Goal: Find specific page/section: Find specific page/section

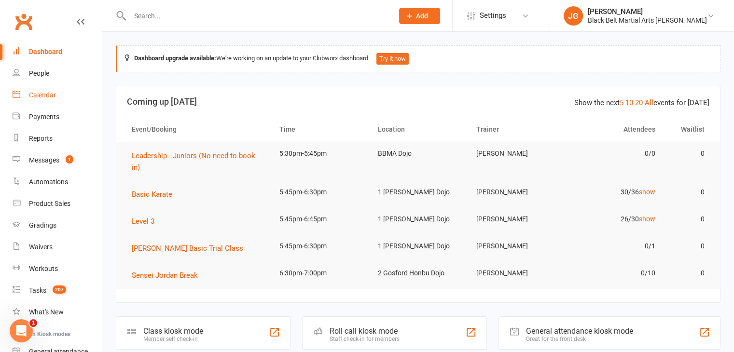
click at [39, 95] on div "Calendar" at bounding box center [42, 95] width 27 height 8
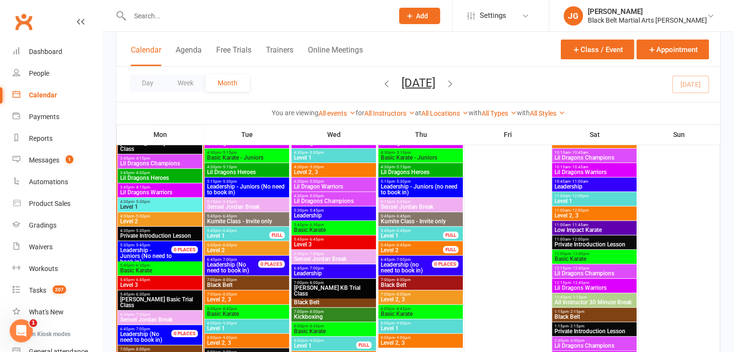
scroll to position [409, 0]
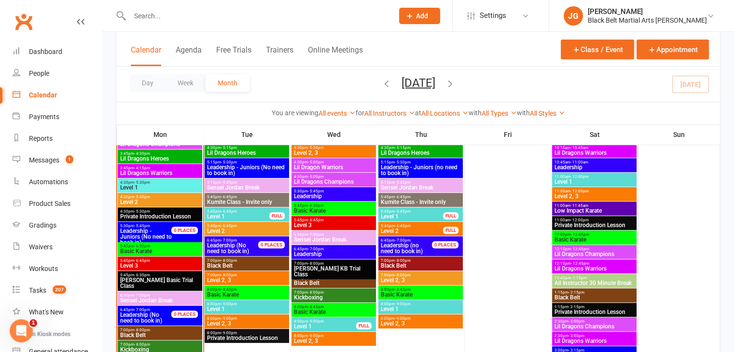
click at [167, 250] on span "Basic Karate" at bounding box center [160, 251] width 81 height 6
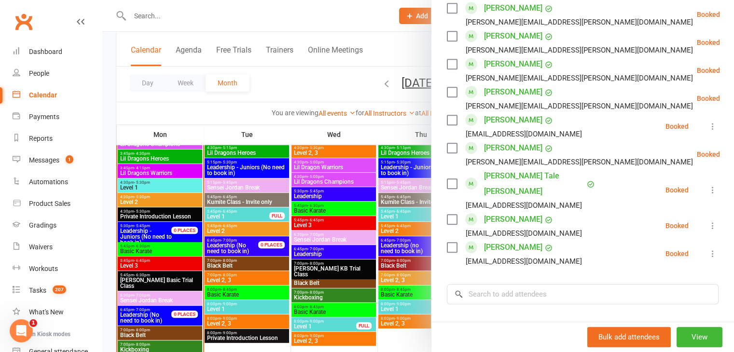
scroll to position [807, 0]
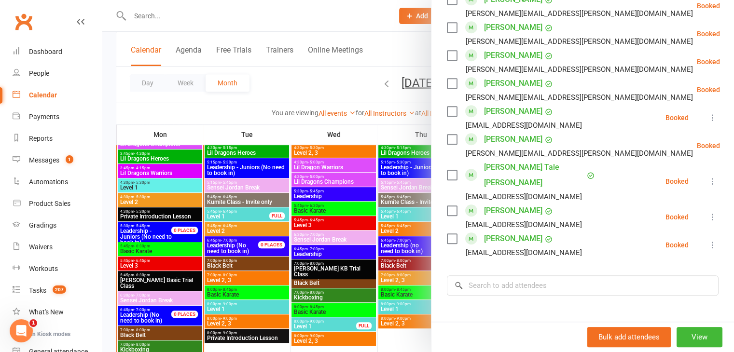
click at [295, 190] on div at bounding box center [417, 176] width 631 height 352
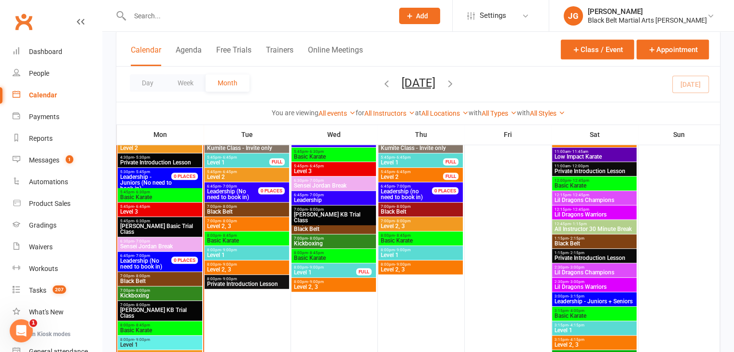
scroll to position [464, 0]
